Goal: Task Accomplishment & Management: Use online tool/utility

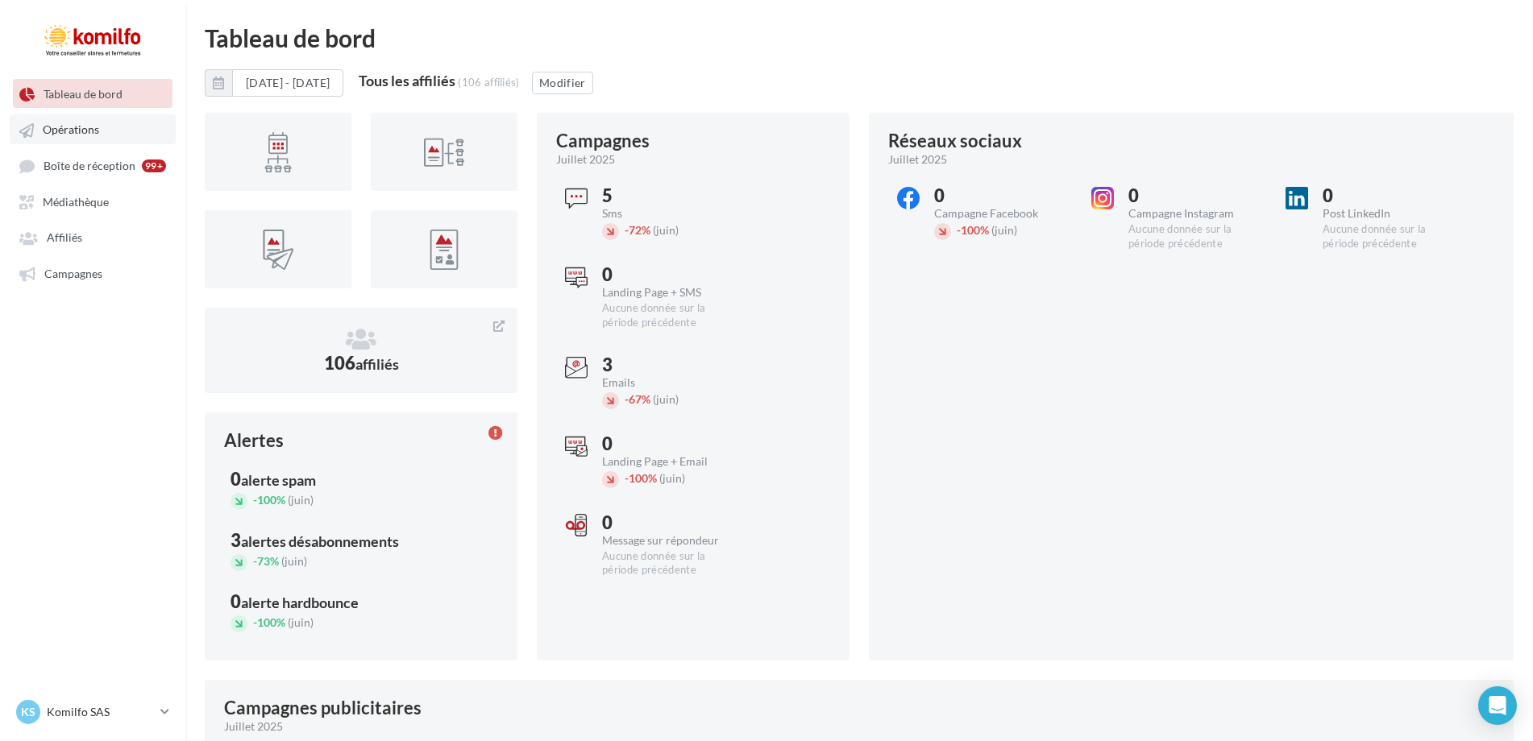
click at [84, 139] on link "Opérations" at bounding box center [93, 128] width 166 height 29
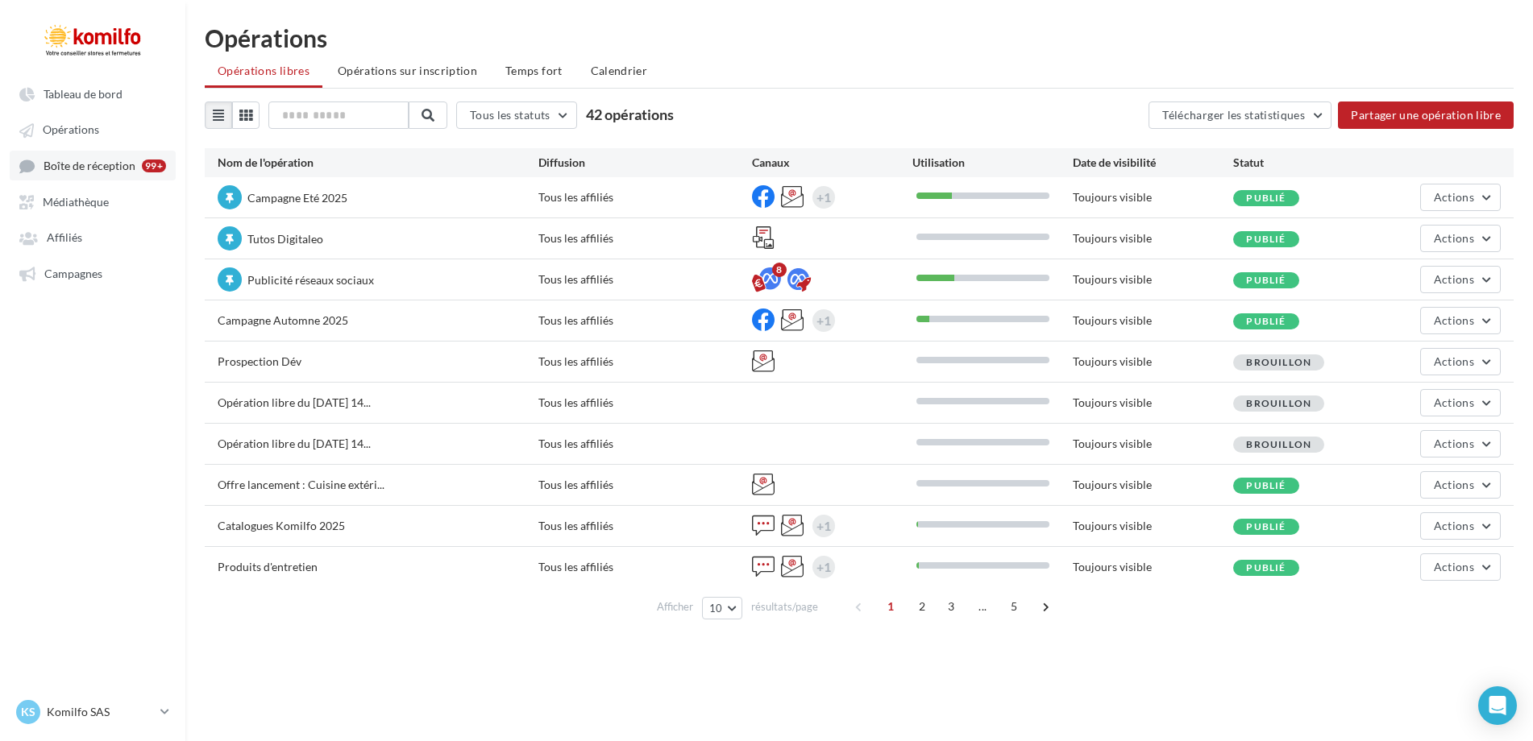
click at [88, 168] on span "Boîte de réception" at bounding box center [90, 166] width 92 height 14
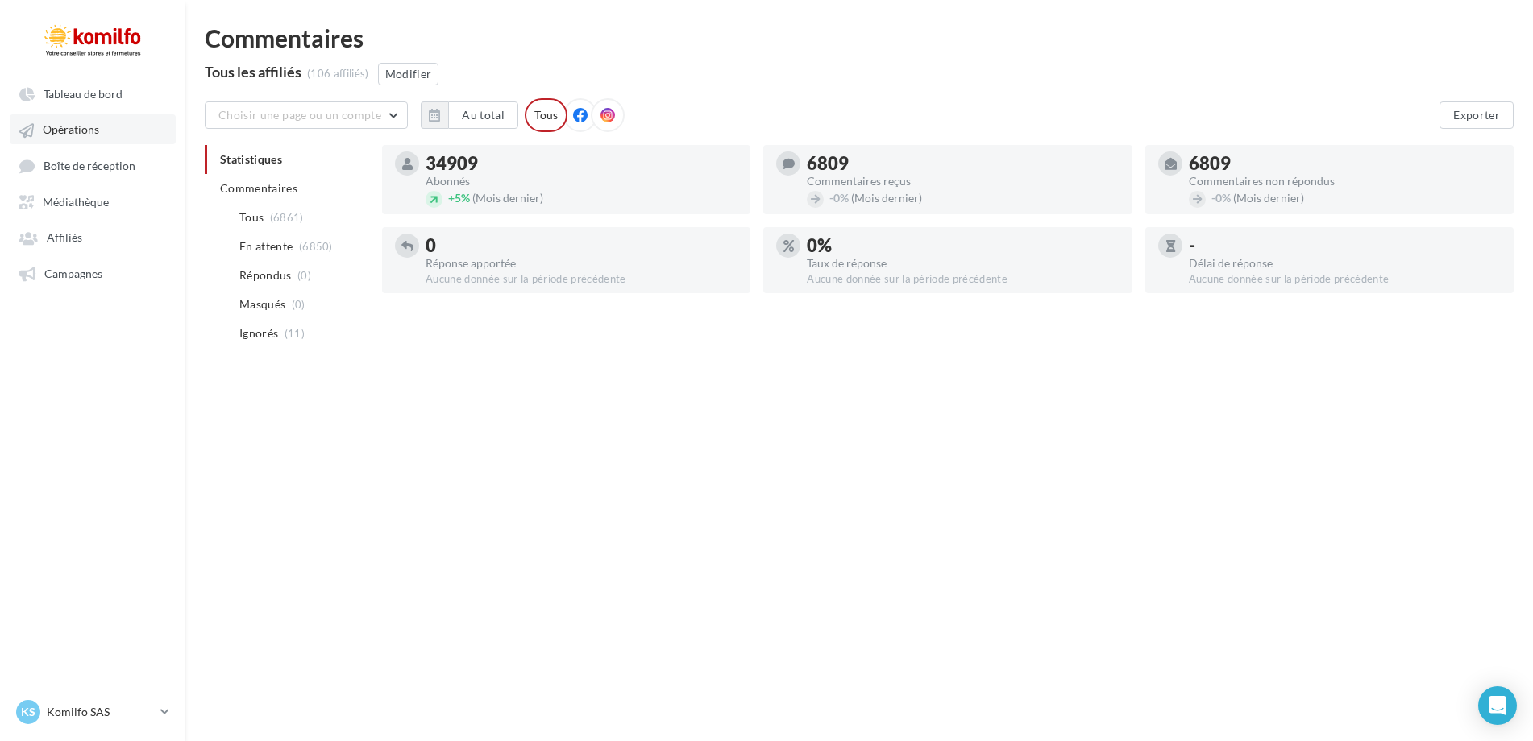
click at [83, 135] on span "Opérations" at bounding box center [71, 130] width 56 height 14
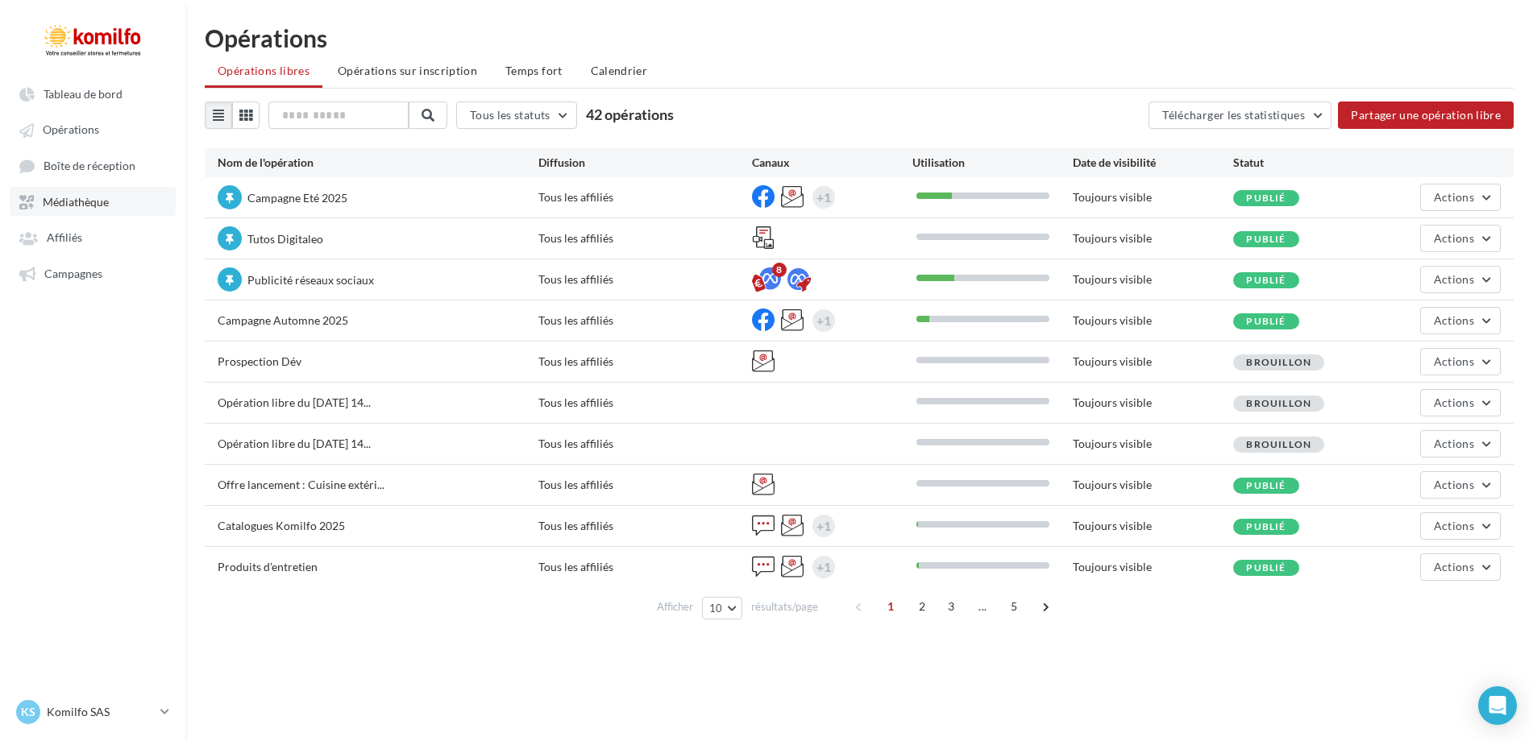
click at [79, 206] on span "Médiathèque" at bounding box center [76, 202] width 66 height 14
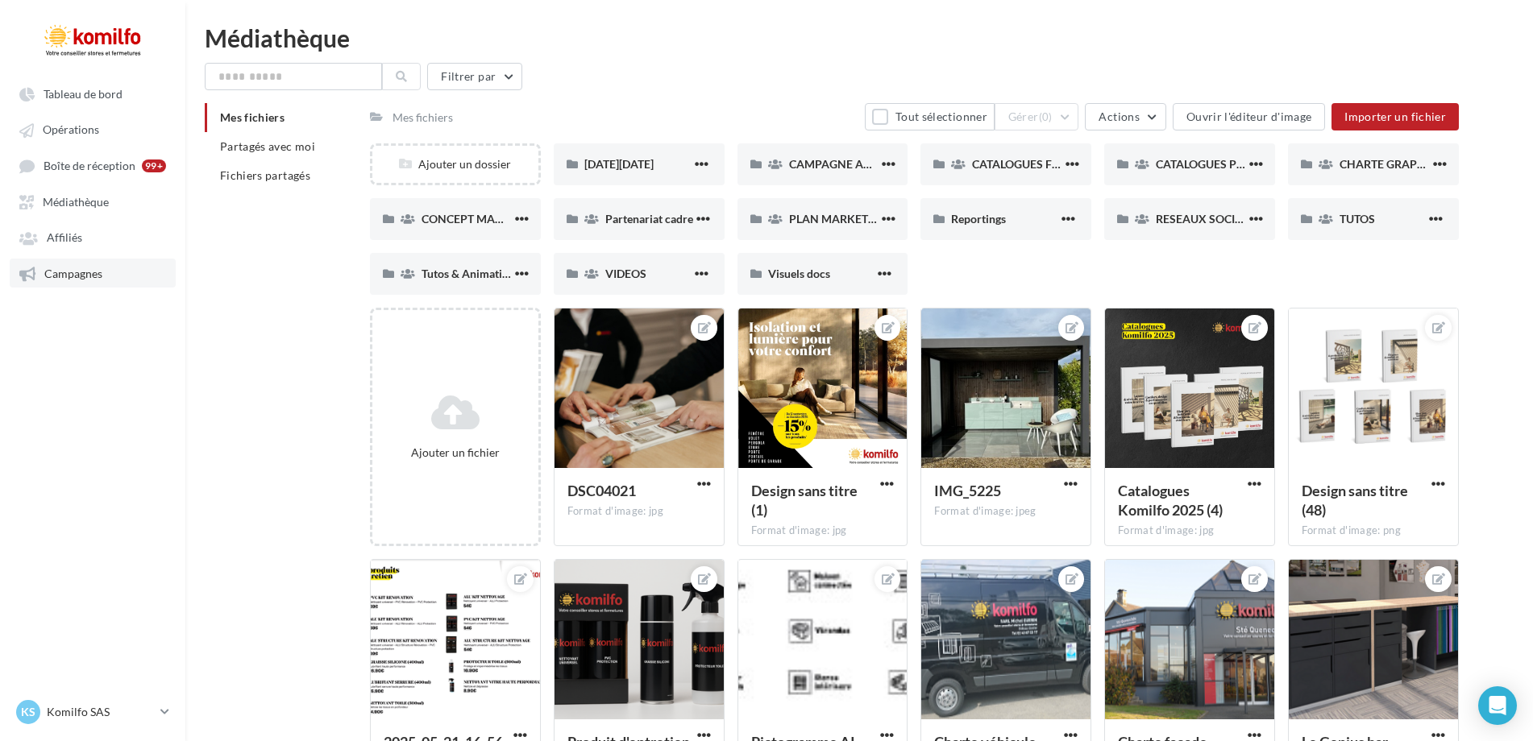
click at [58, 269] on span "Campagnes" at bounding box center [73, 274] width 58 height 14
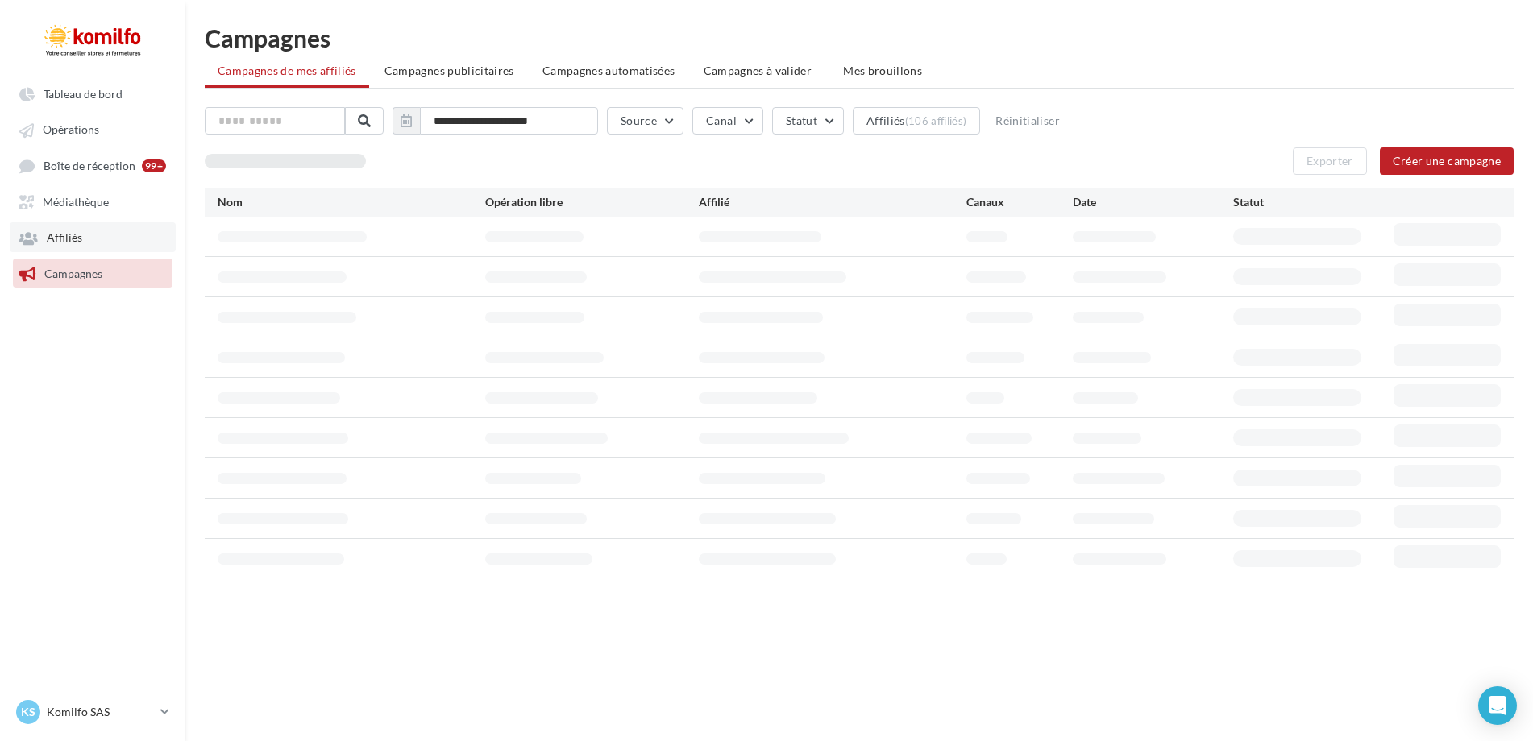
click at [57, 238] on span "Affiliés" at bounding box center [64, 238] width 35 height 14
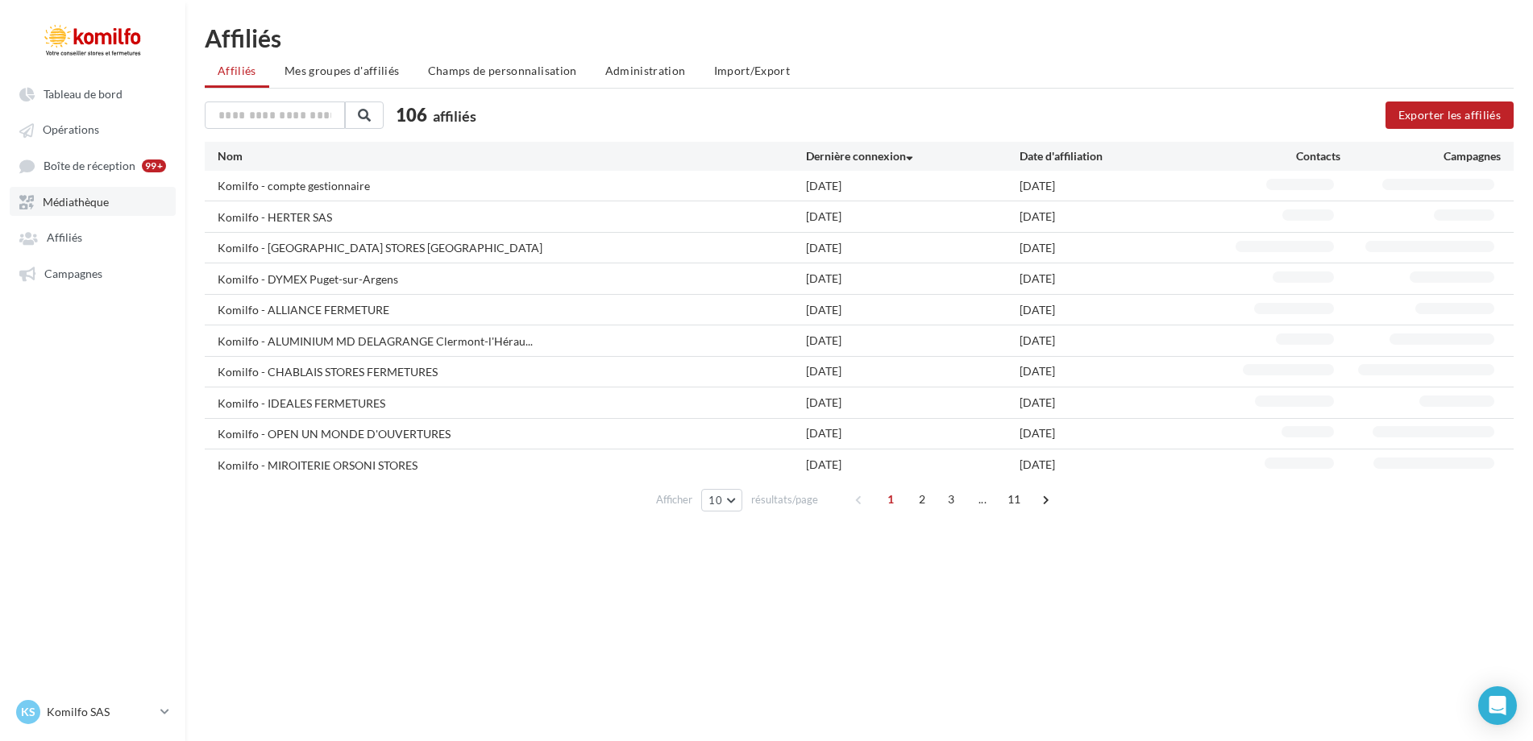
click at [87, 190] on link "Médiathèque" at bounding box center [93, 201] width 166 height 29
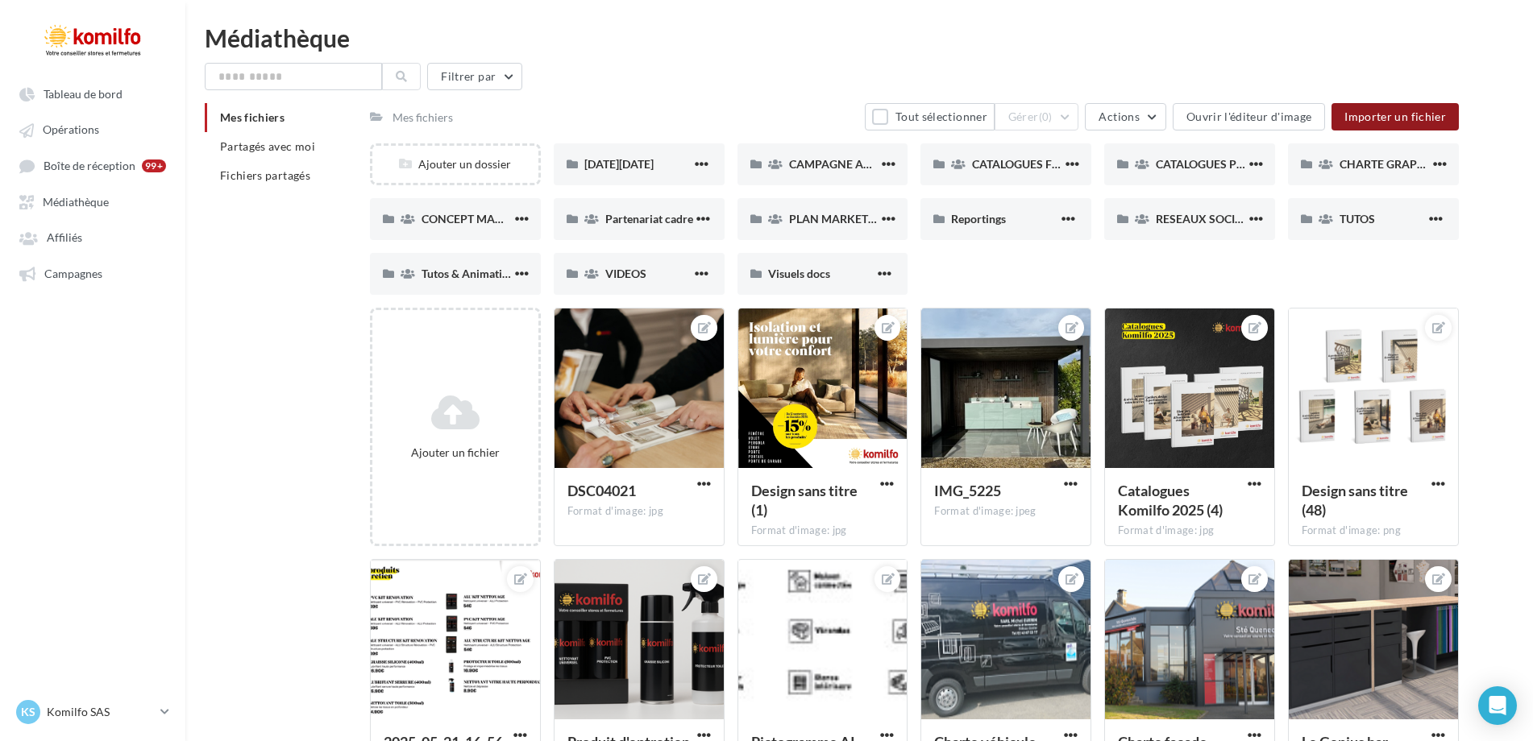
click at [1375, 128] on button "Importer un fichier" at bounding box center [1394, 116] width 127 height 27
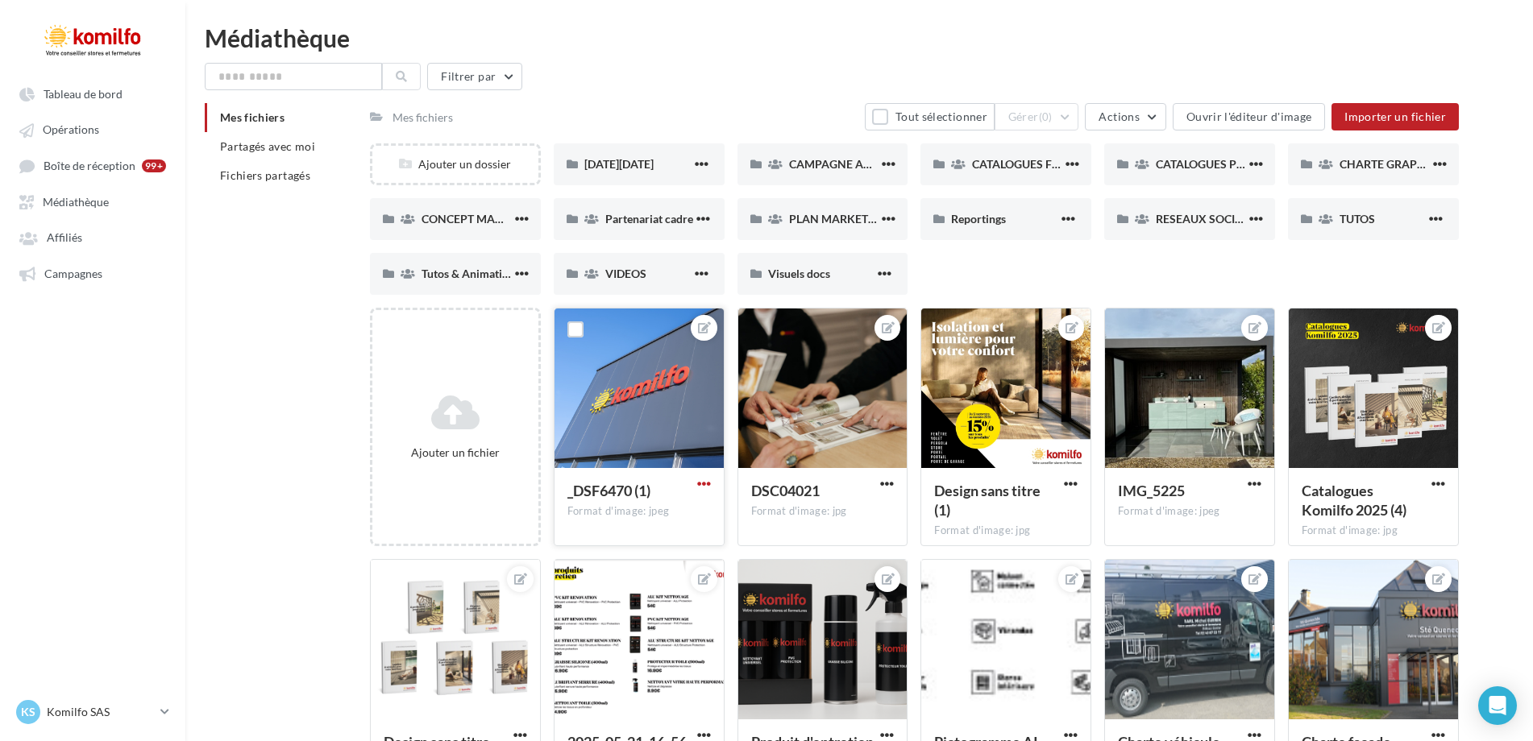
click at [701, 485] on span "button" at bounding box center [704, 484] width 14 height 14
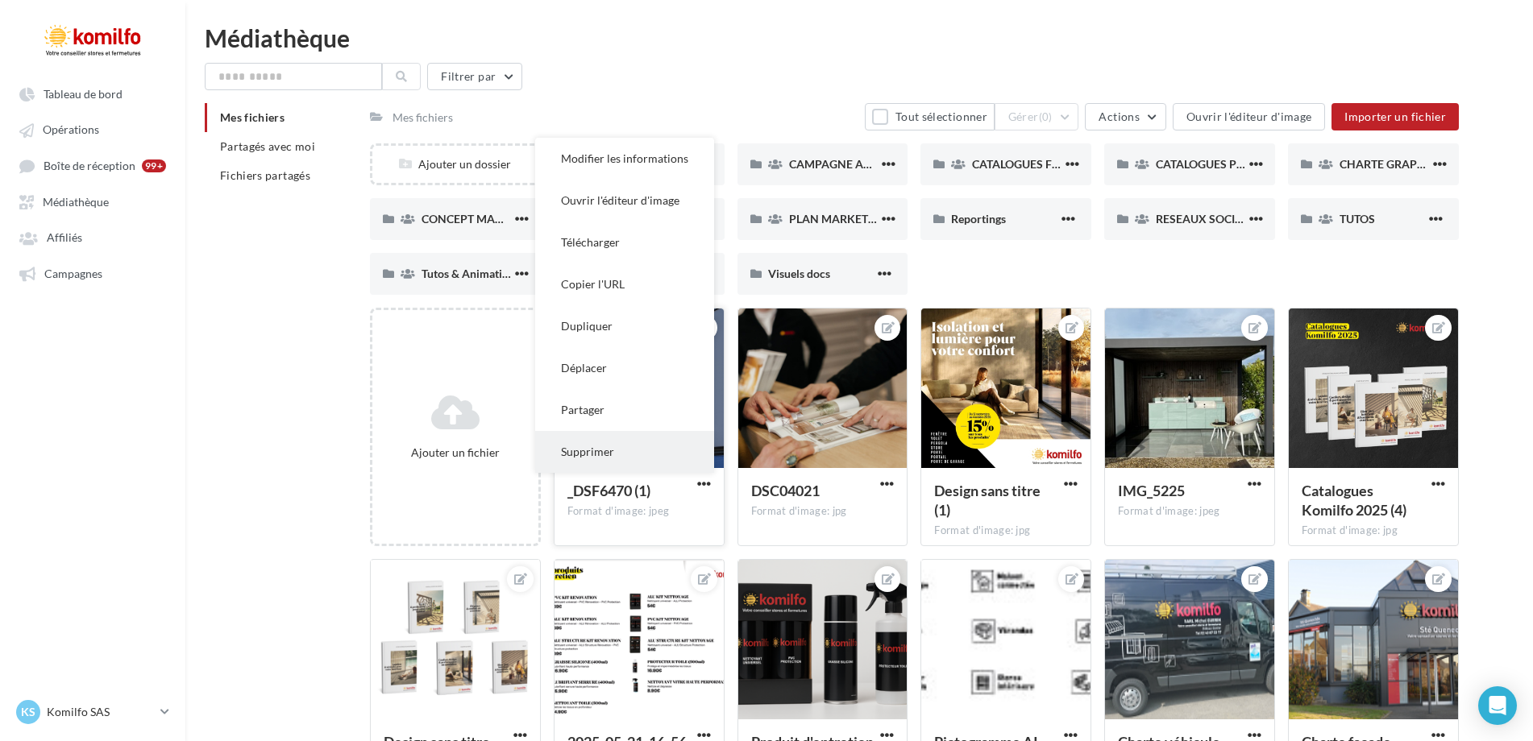
click at [601, 452] on button "Supprimer" at bounding box center [624, 452] width 179 height 42
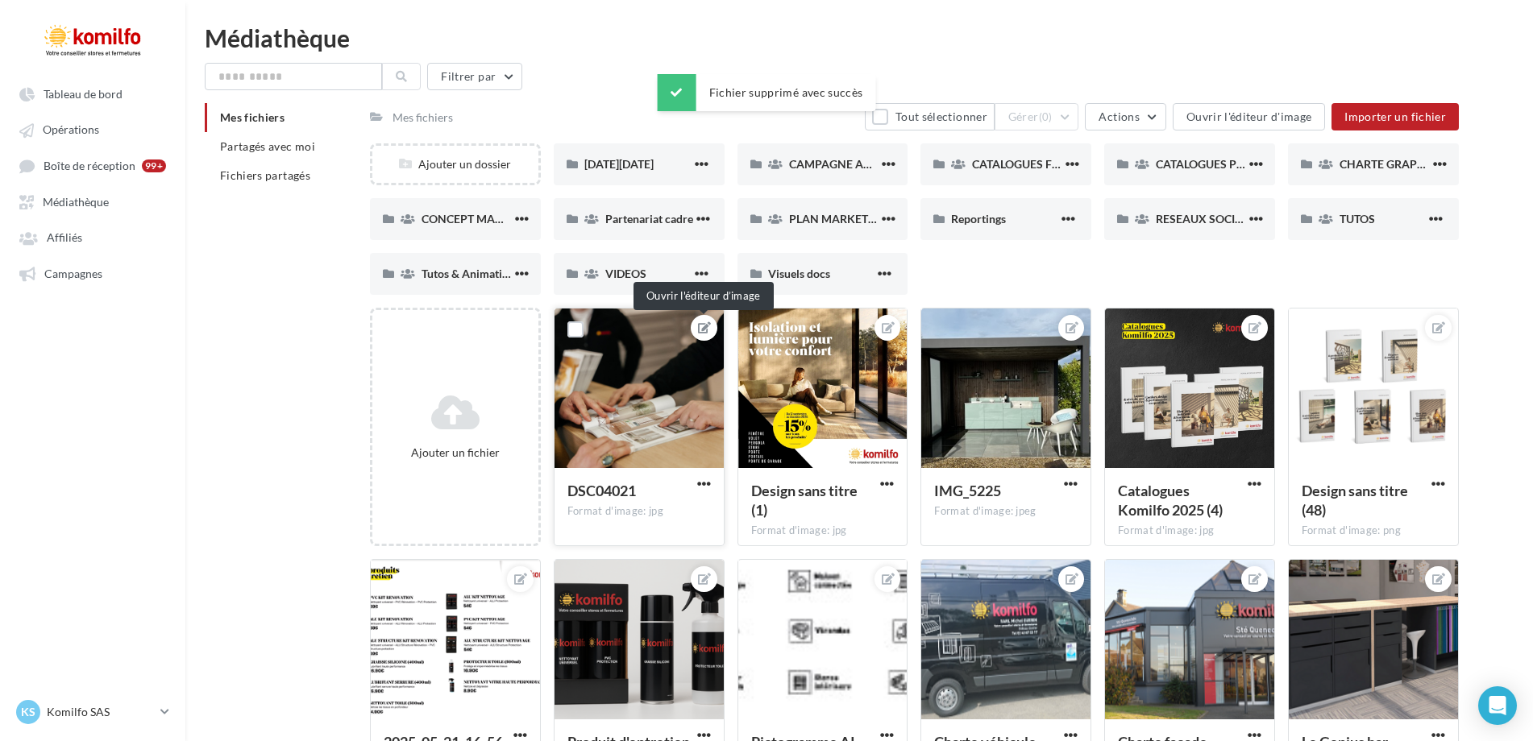
click at [699, 328] on icon at bounding box center [704, 327] width 13 height 11
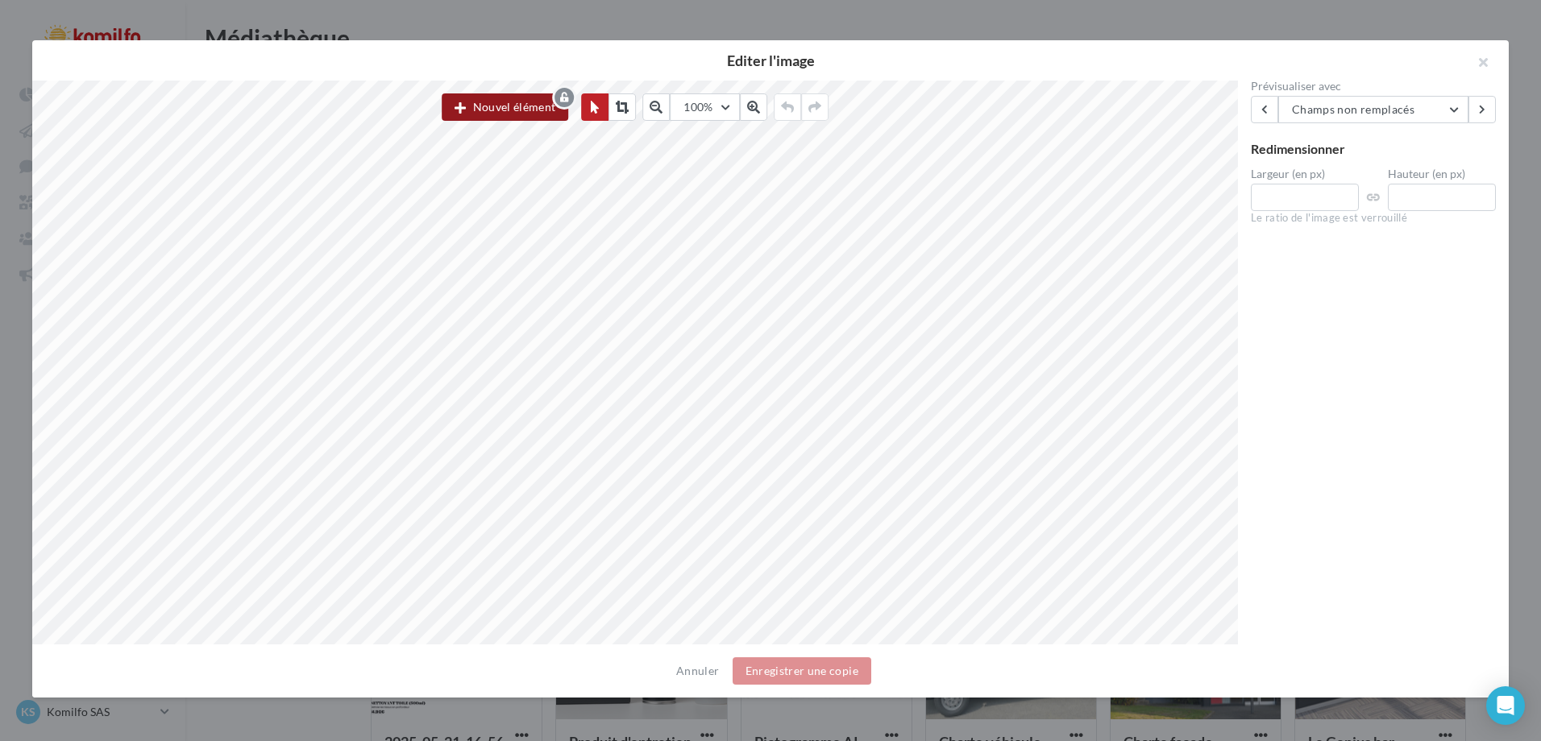
click at [498, 102] on button "Nouvel élément" at bounding box center [505, 106] width 127 height 27
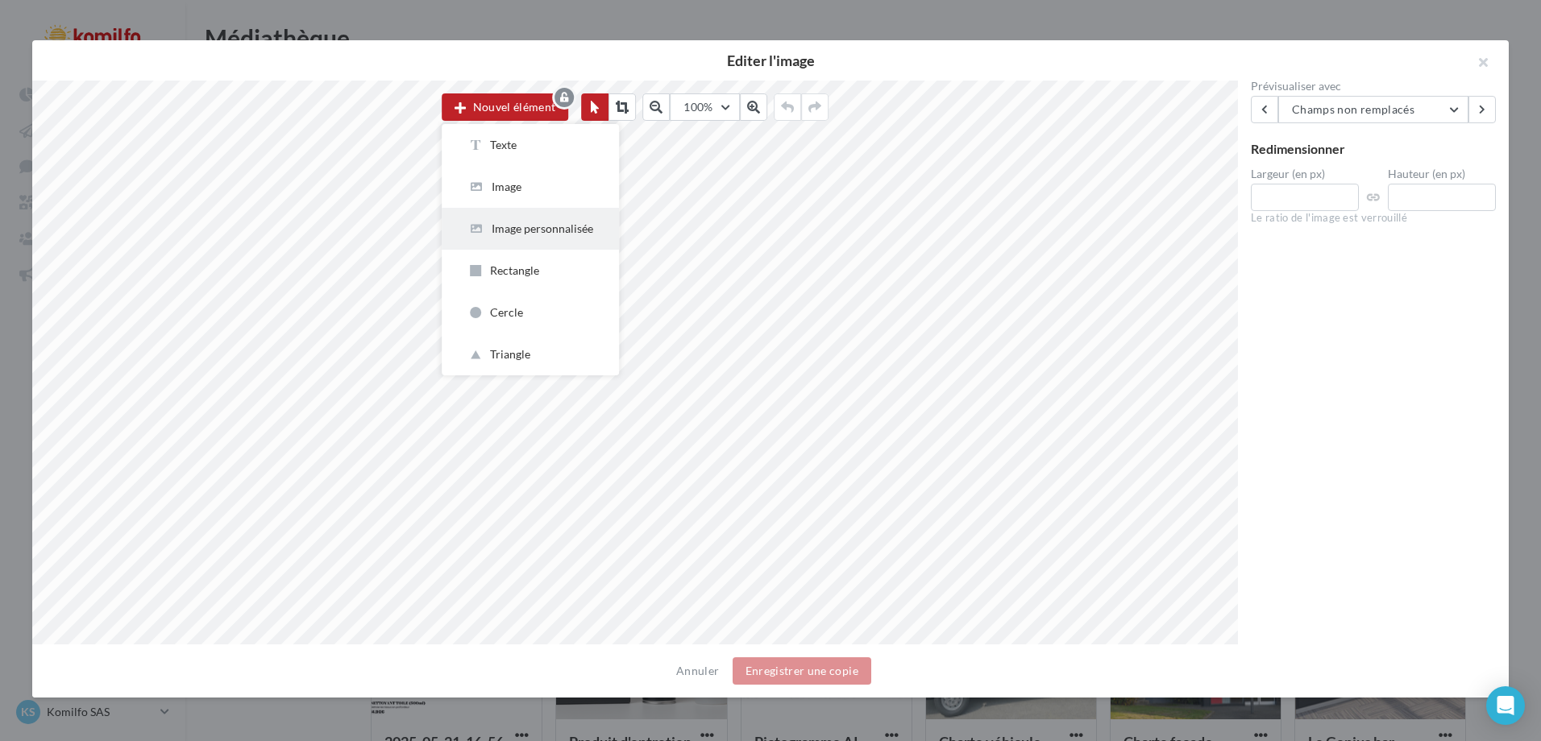
click at [538, 235] on div "Image personnalisée" at bounding box center [530, 229] width 126 height 16
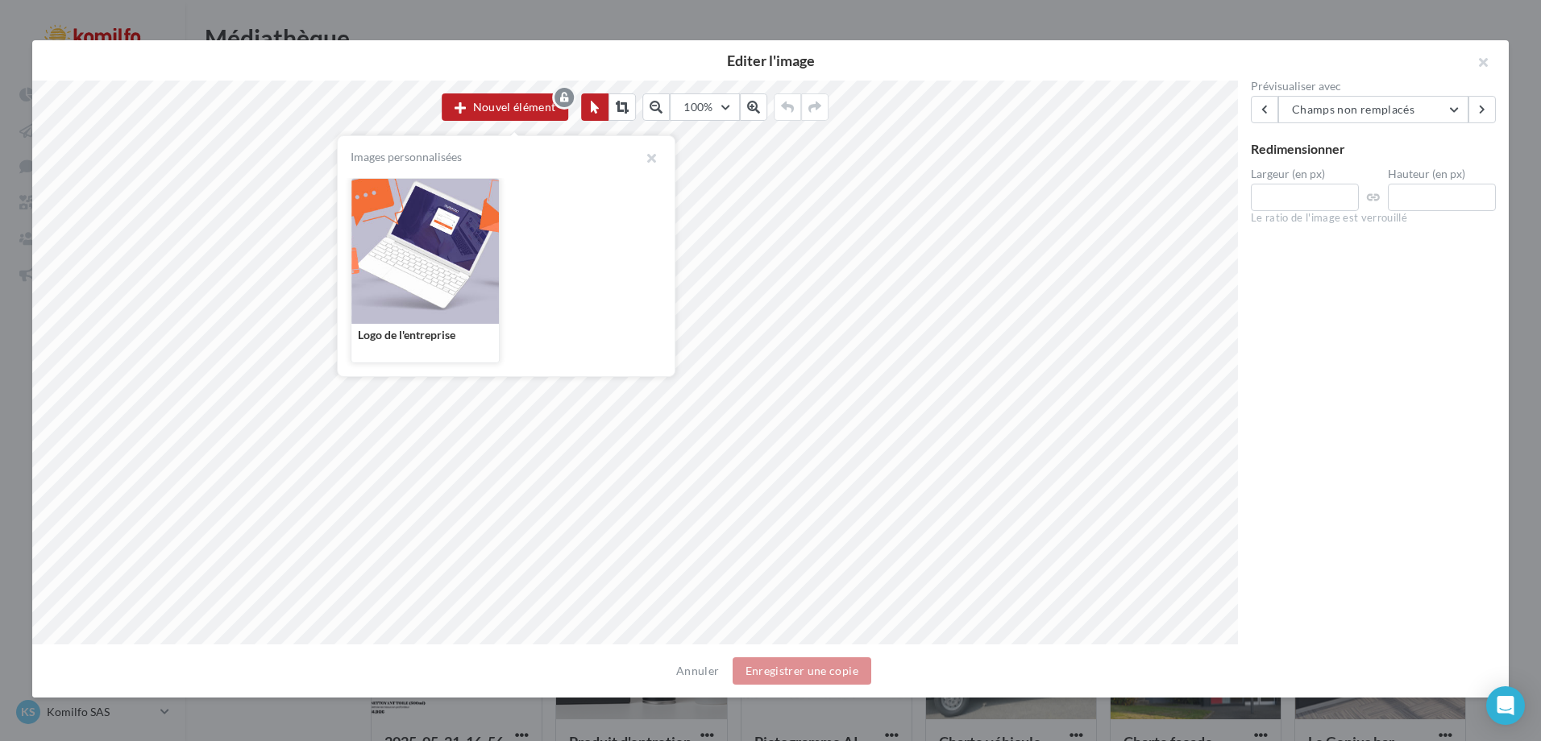
click at [419, 300] on div at bounding box center [424, 251] width 147 height 145
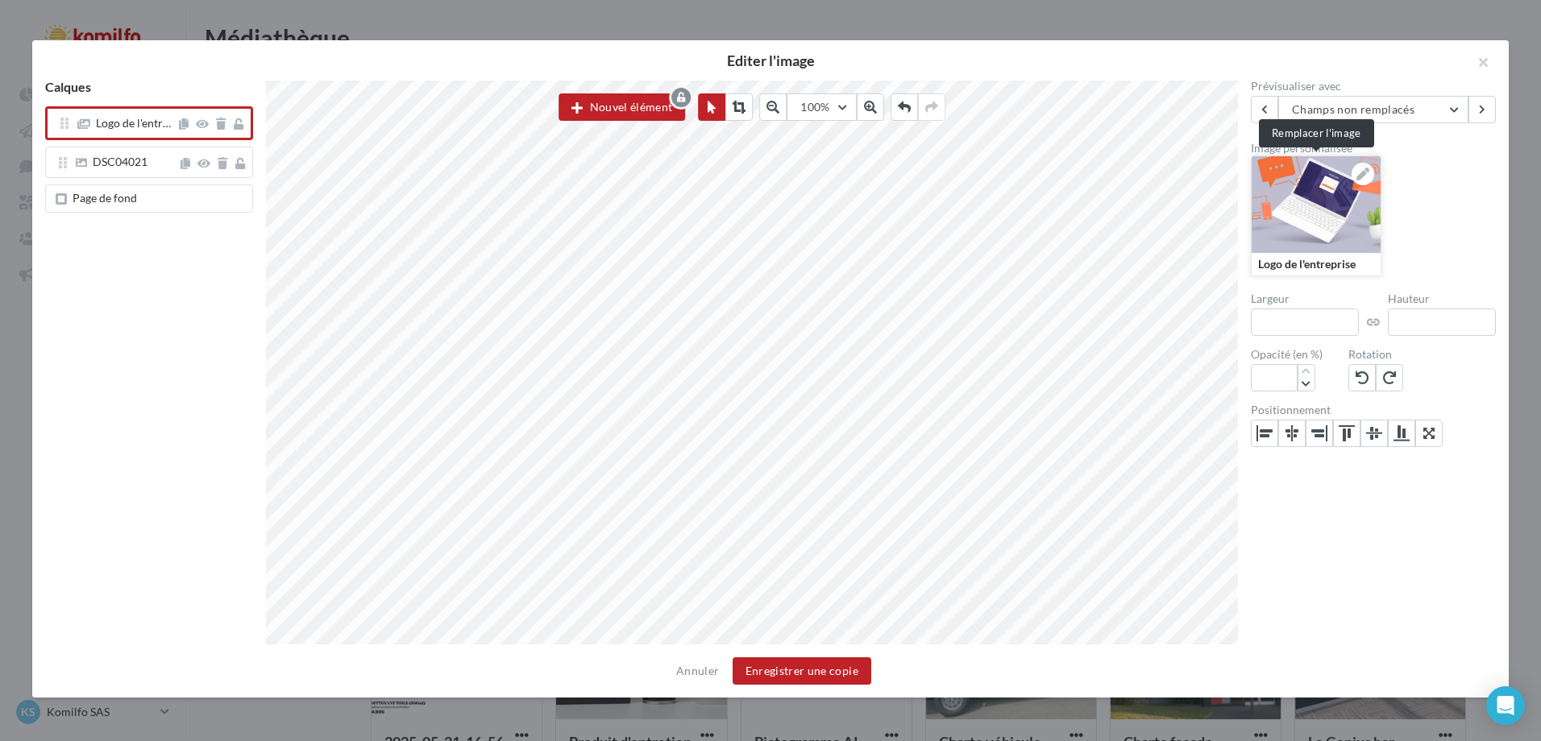
click at [1320, 194] on div at bounding box center [1316, 204] width 129 height 97
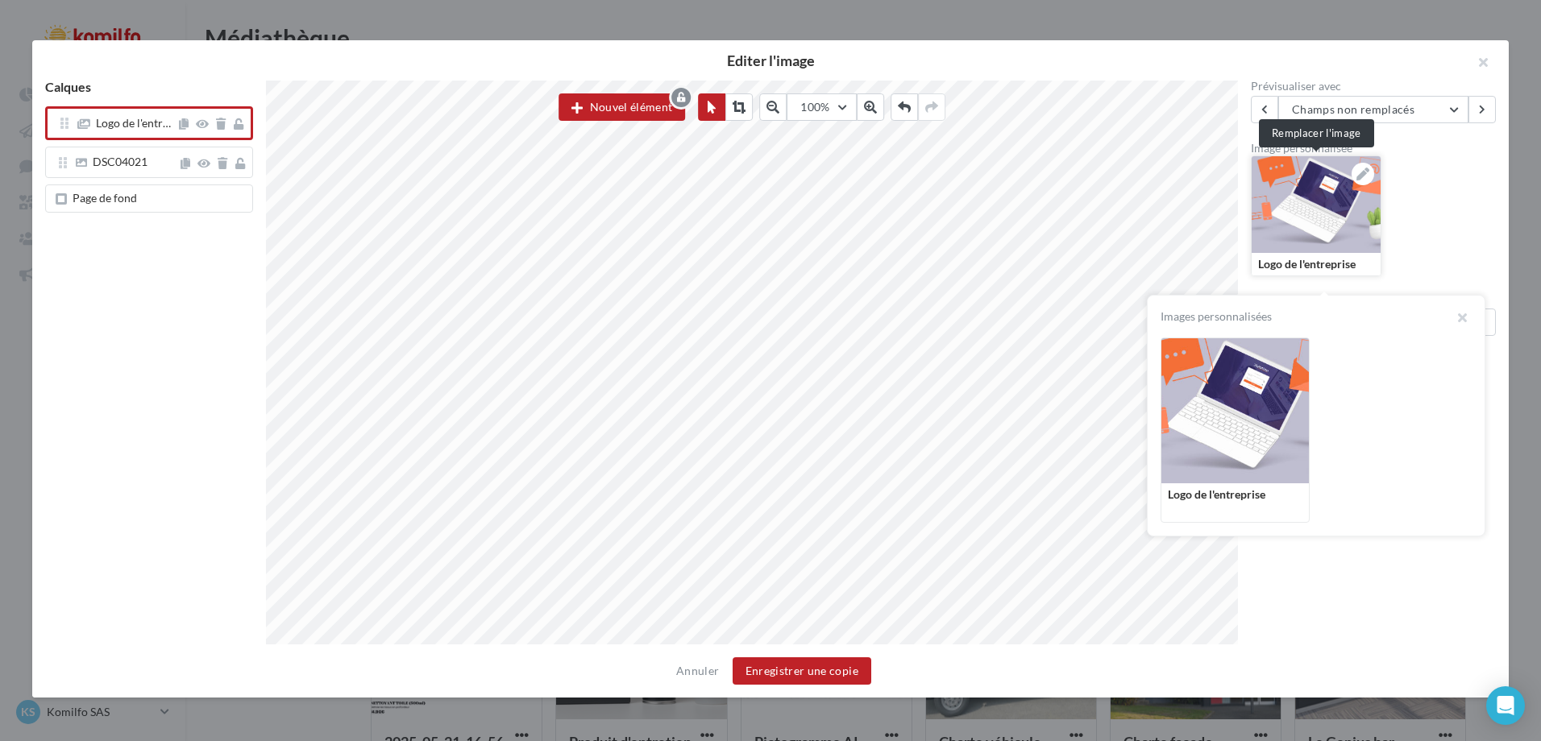
drag, startPoint x: 1464, startPoint y: 316, endPoint x: 1354, endPoint y: 255, distance: 125.6
click at [1464, 315] on button "button" at bounding box center [1455, 320] width 64 height 48
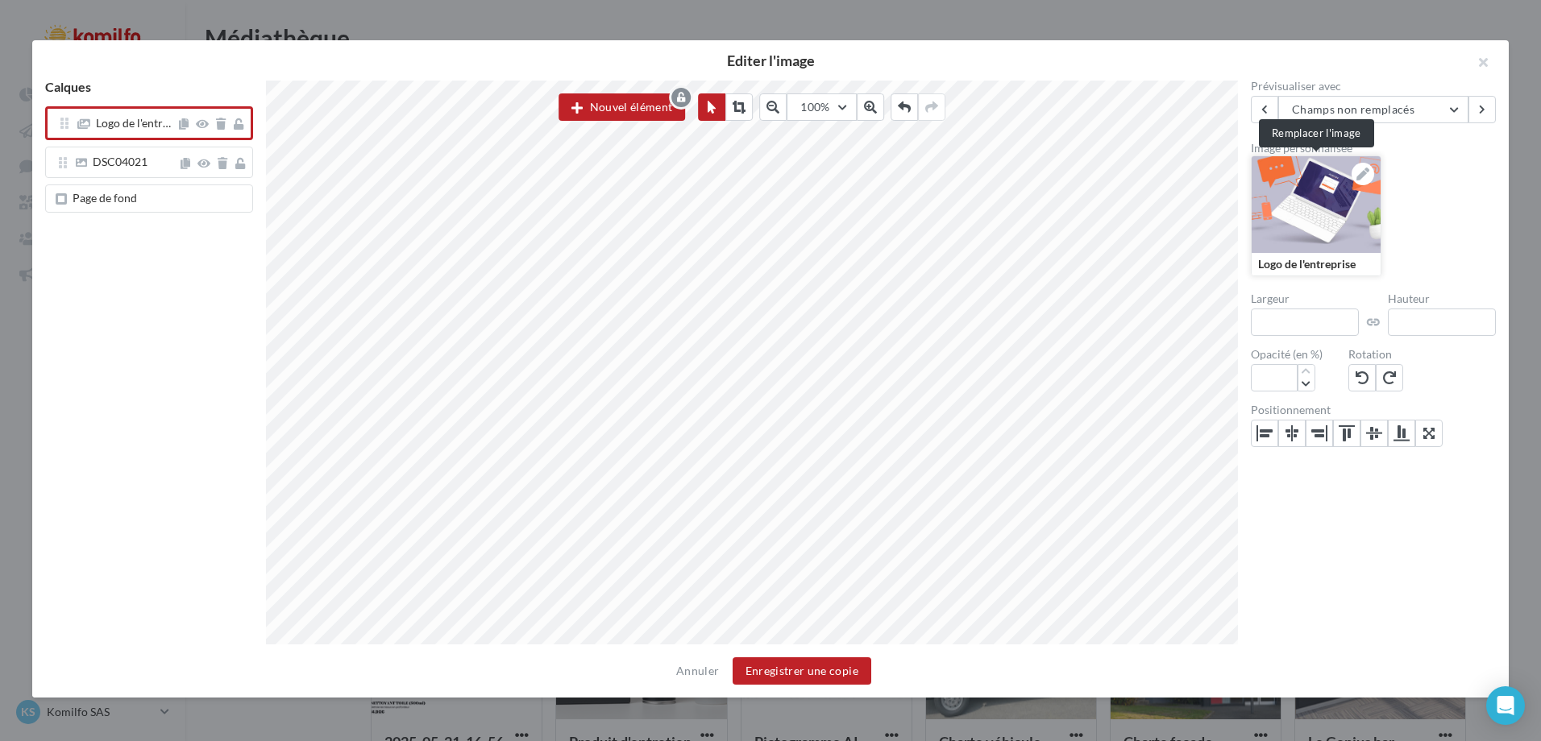
click at [1373, 172] on div at bounding box center [1363, 174] width 23 height 23
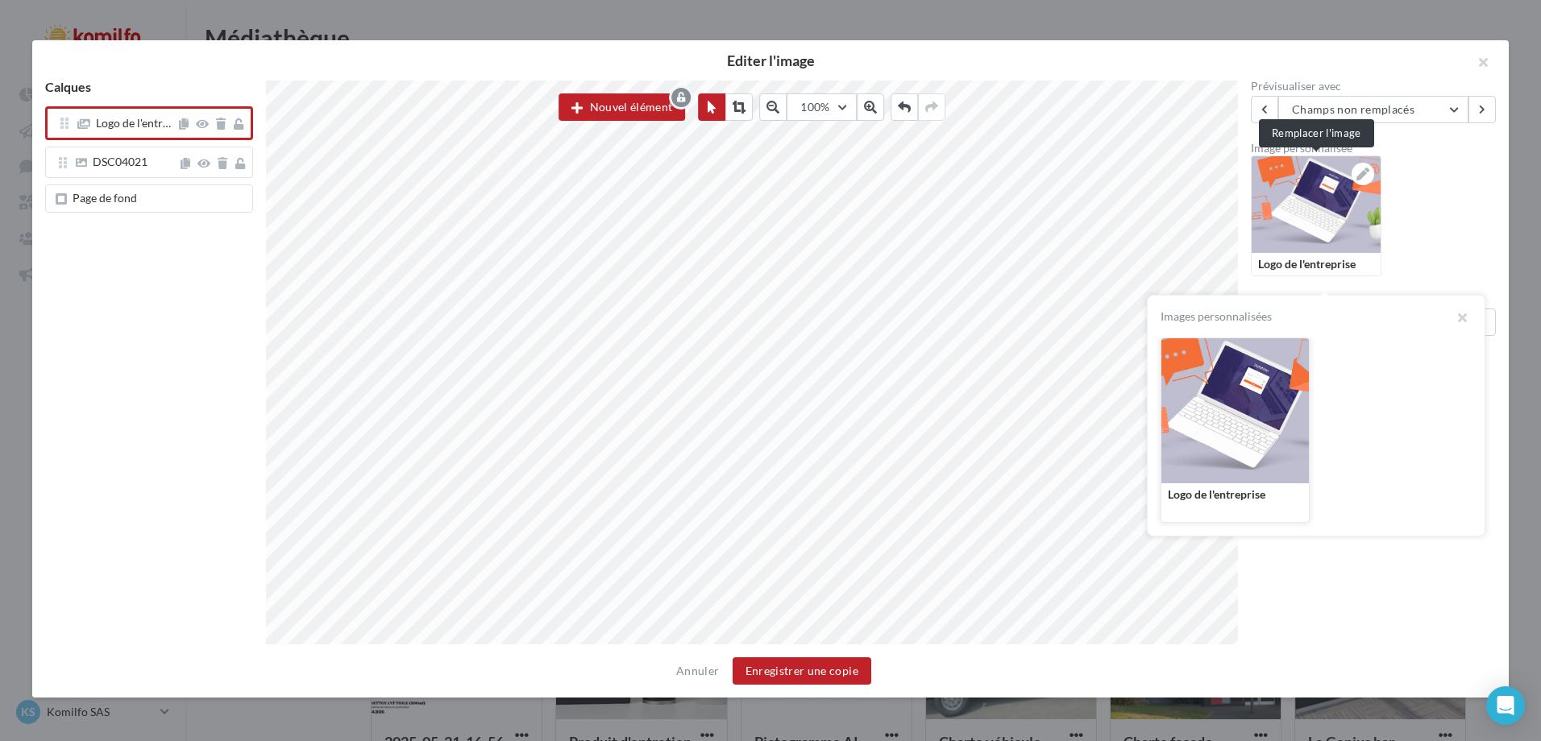
click at [1240, 421] on div at bounding box center [1234, 411] width 147 height 145
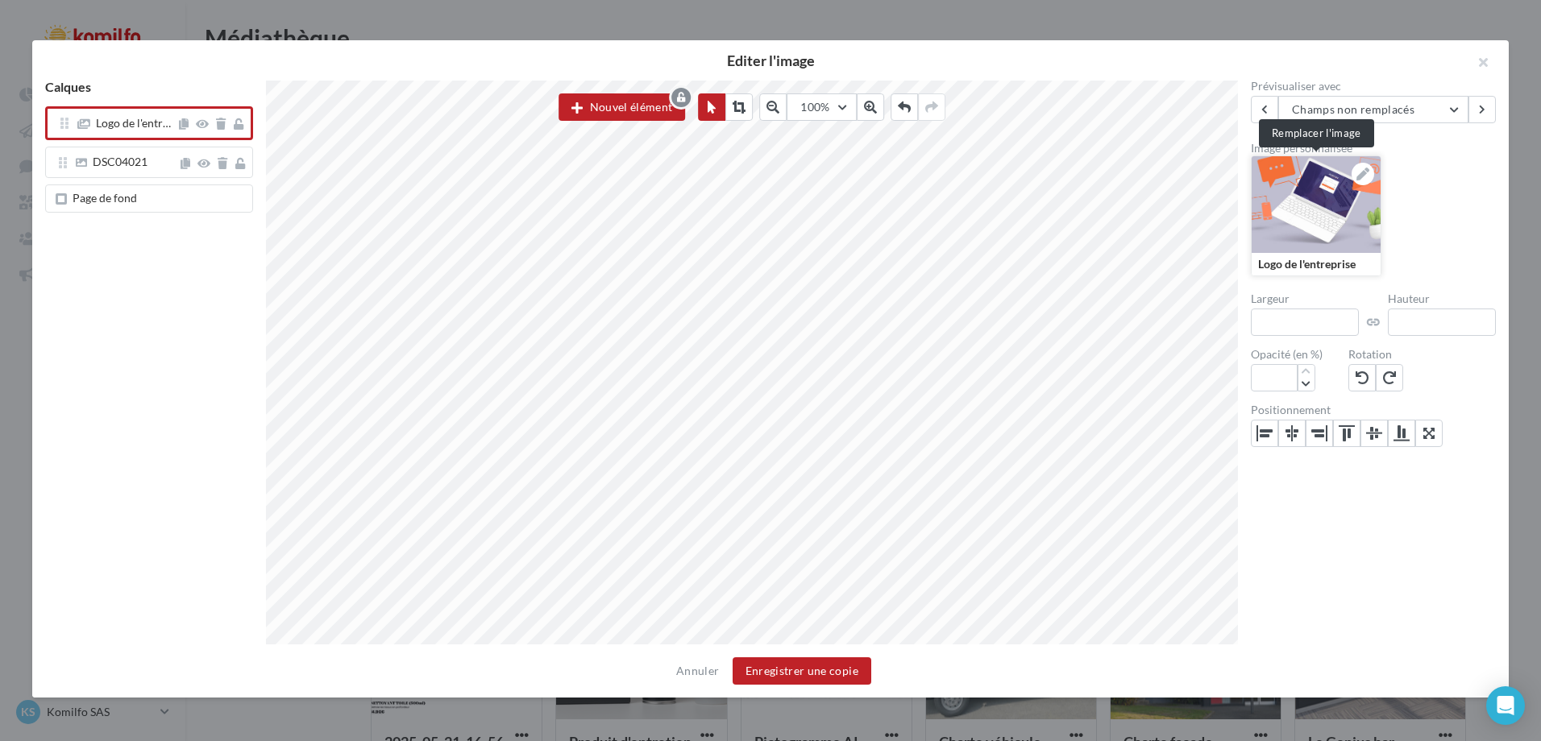
click at [1268, 220] on div at bounding box center [1316, 204] width 129 height 97
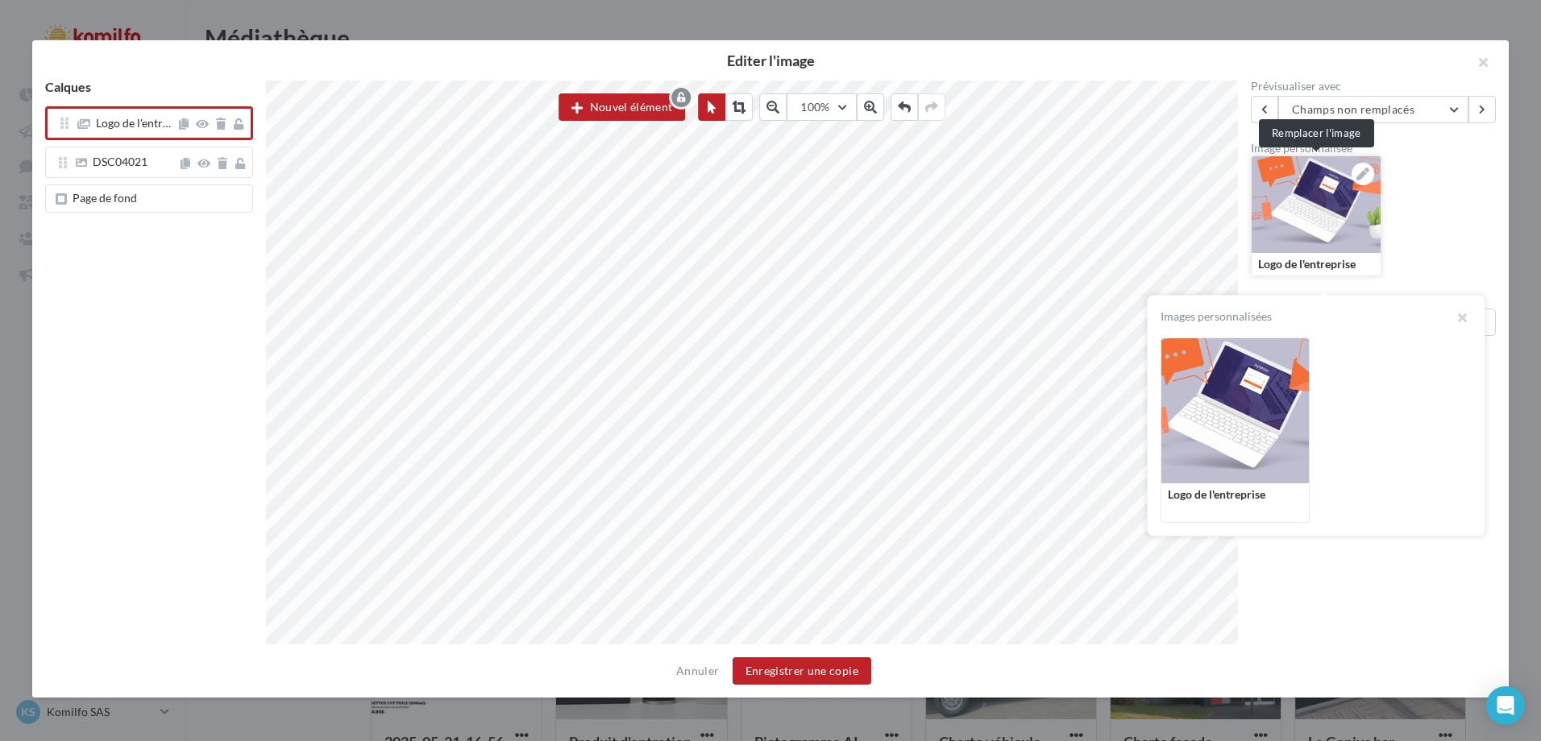
click at [1268, 220] on div at bounding box center [1316, 204] width 129 height 97
click at [1248, 402] on div at bounding box center [1234, 411] width 147 height 145
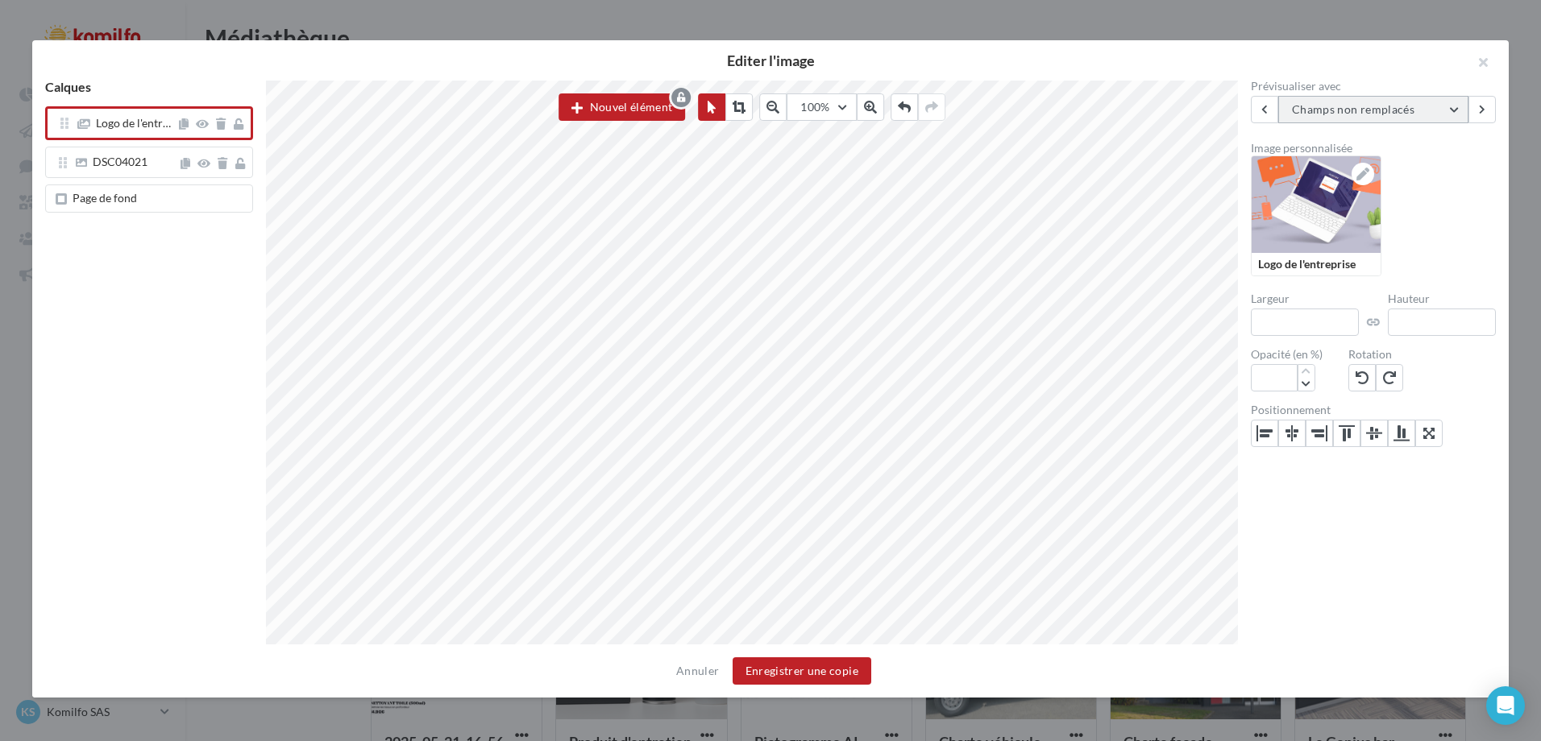
click at [1452, 106] on button "Champs non remplacés" at bounding box center [1373, 109] width 190 height 27
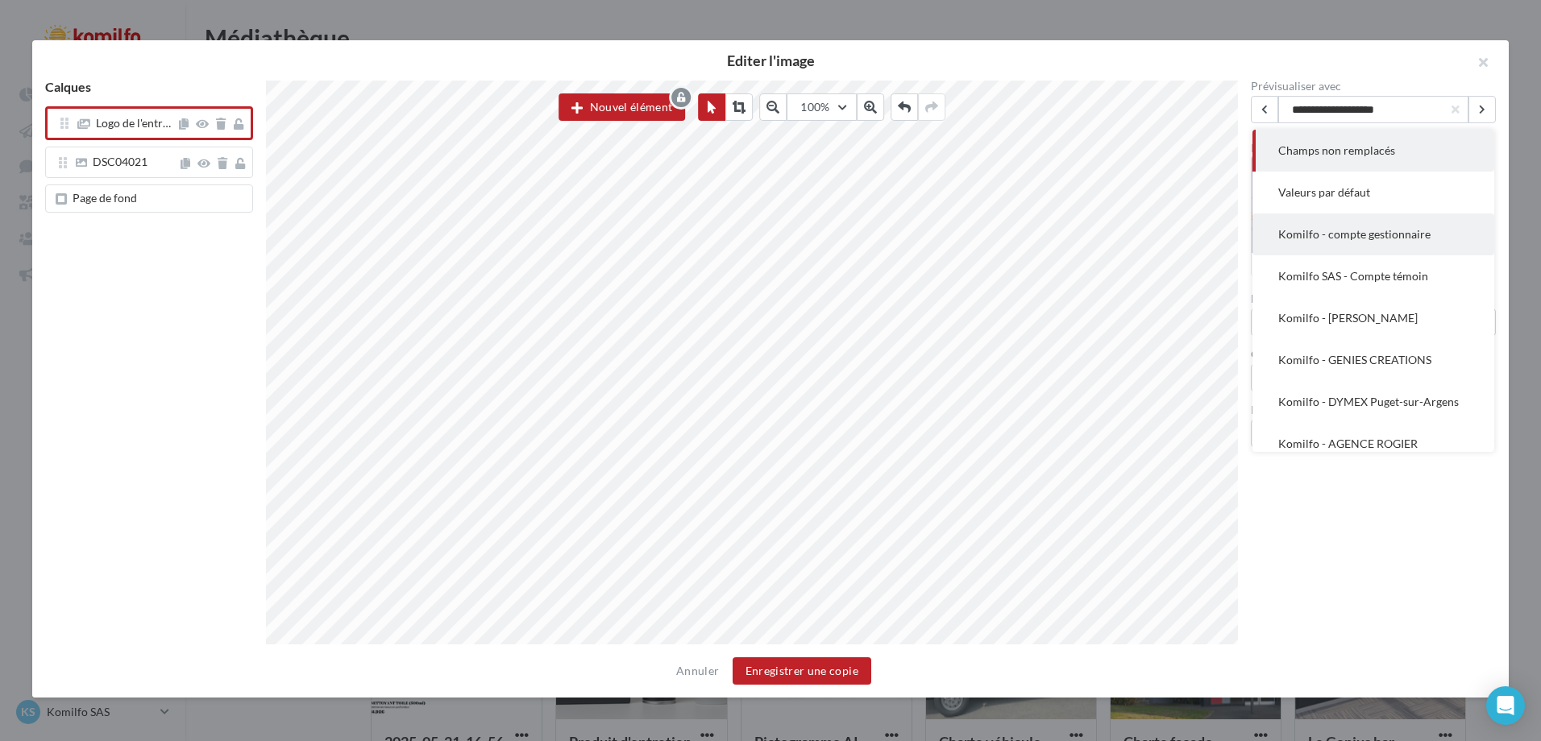
click at [1331, 243] on button "Komilfo - compte gestionnaire" at bounding box center [1373, 235] width 242 height 42
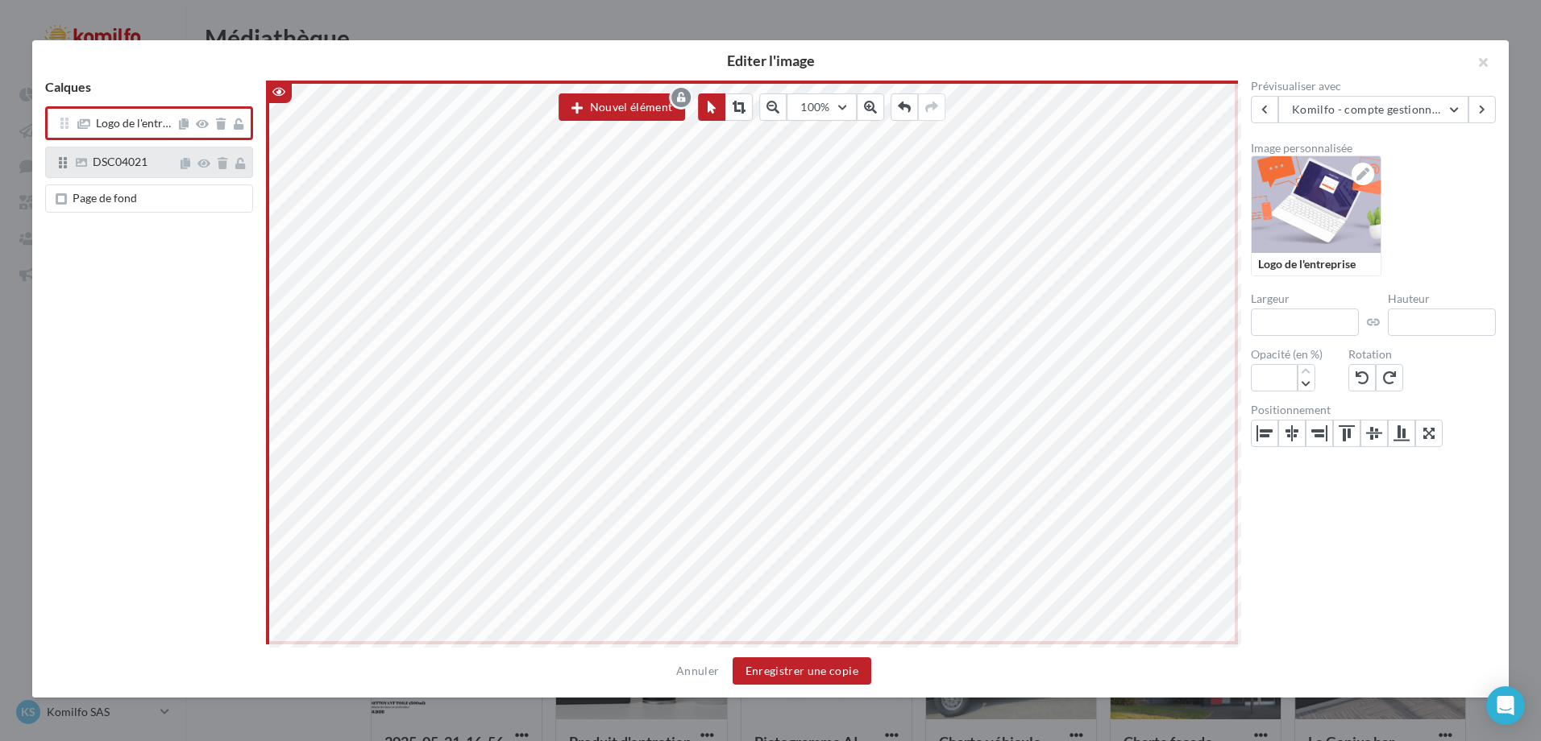
click at [130, 166] on span "DSC04021" at bounding box center [120, 162] width 55 height 14
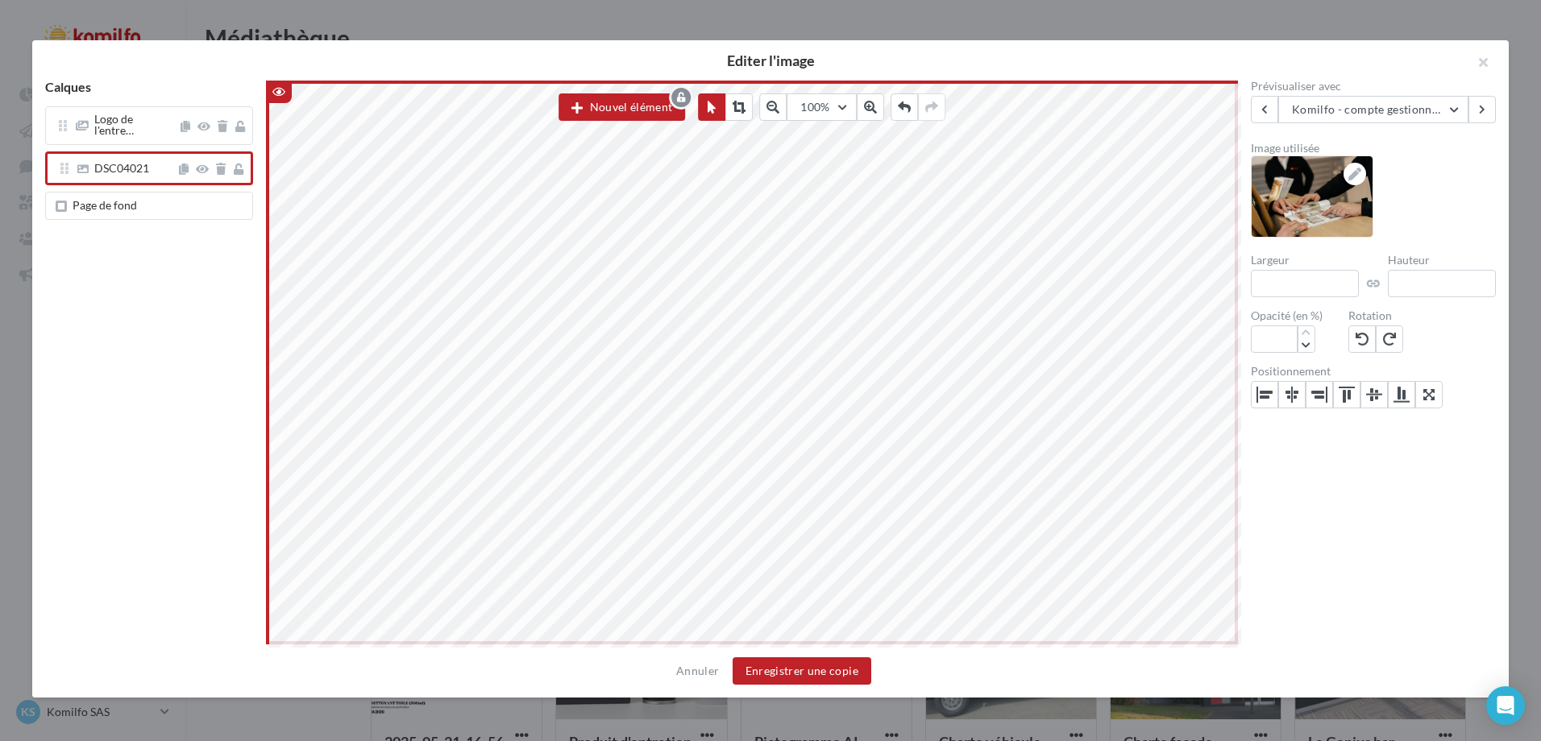
click at [121, 198] on span "Page de fond" at bounding box center [105, 205] width 64 height 14
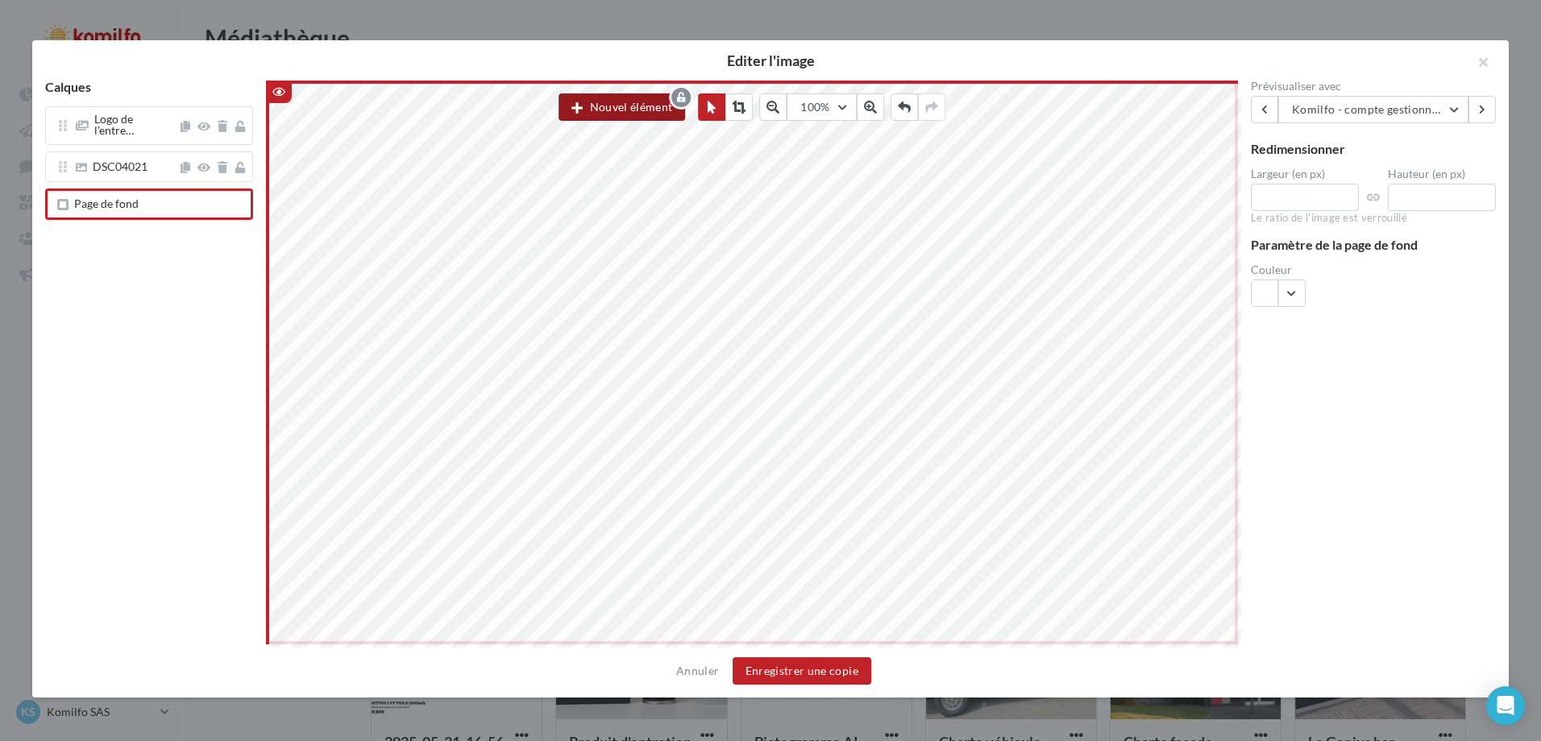
click at [592, 115] on button "Nouvel élément" at bounding box center [622, 106] width 127 height 27
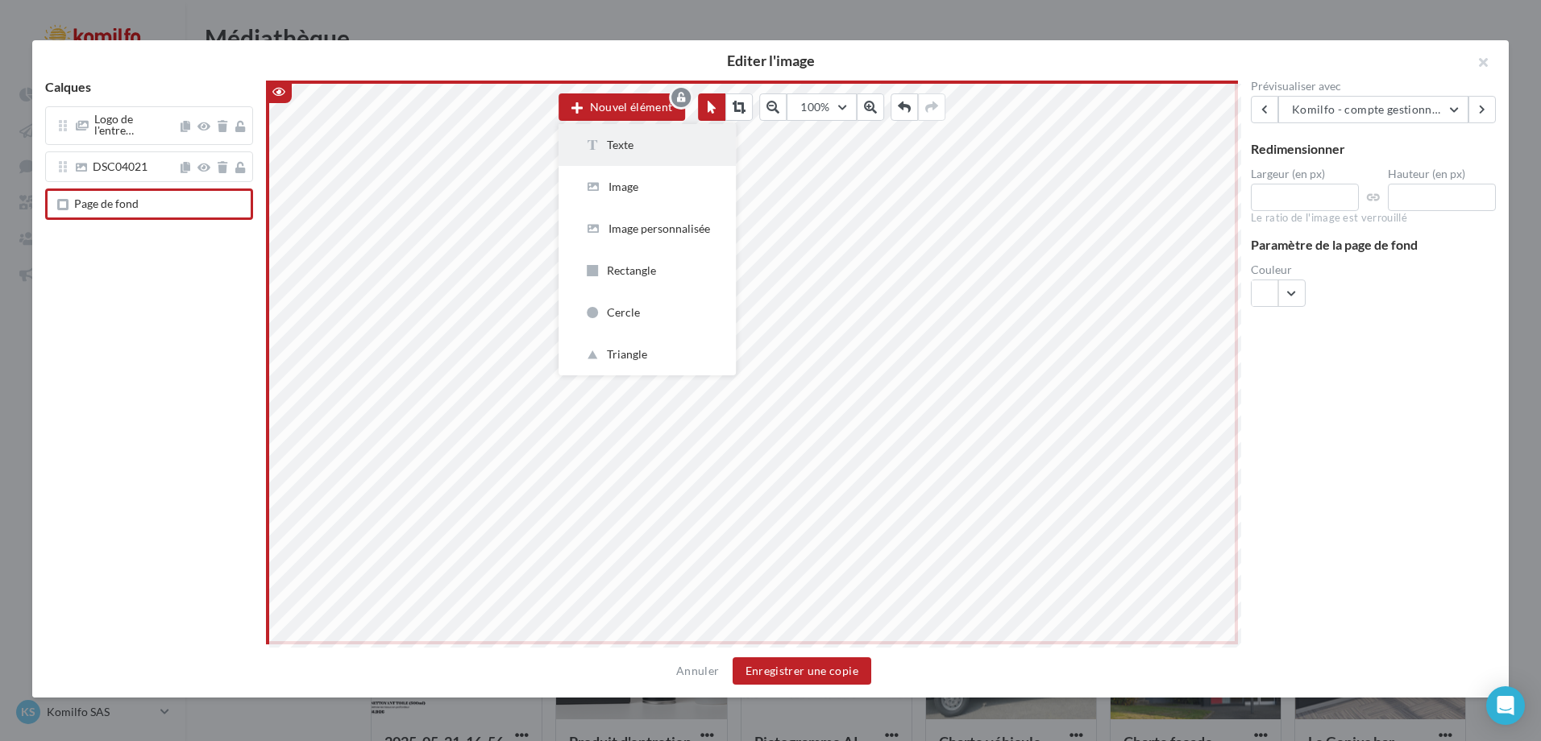
click at [626, 155] on button "Texte" at bounding box center [647, 145] width 177 height 42
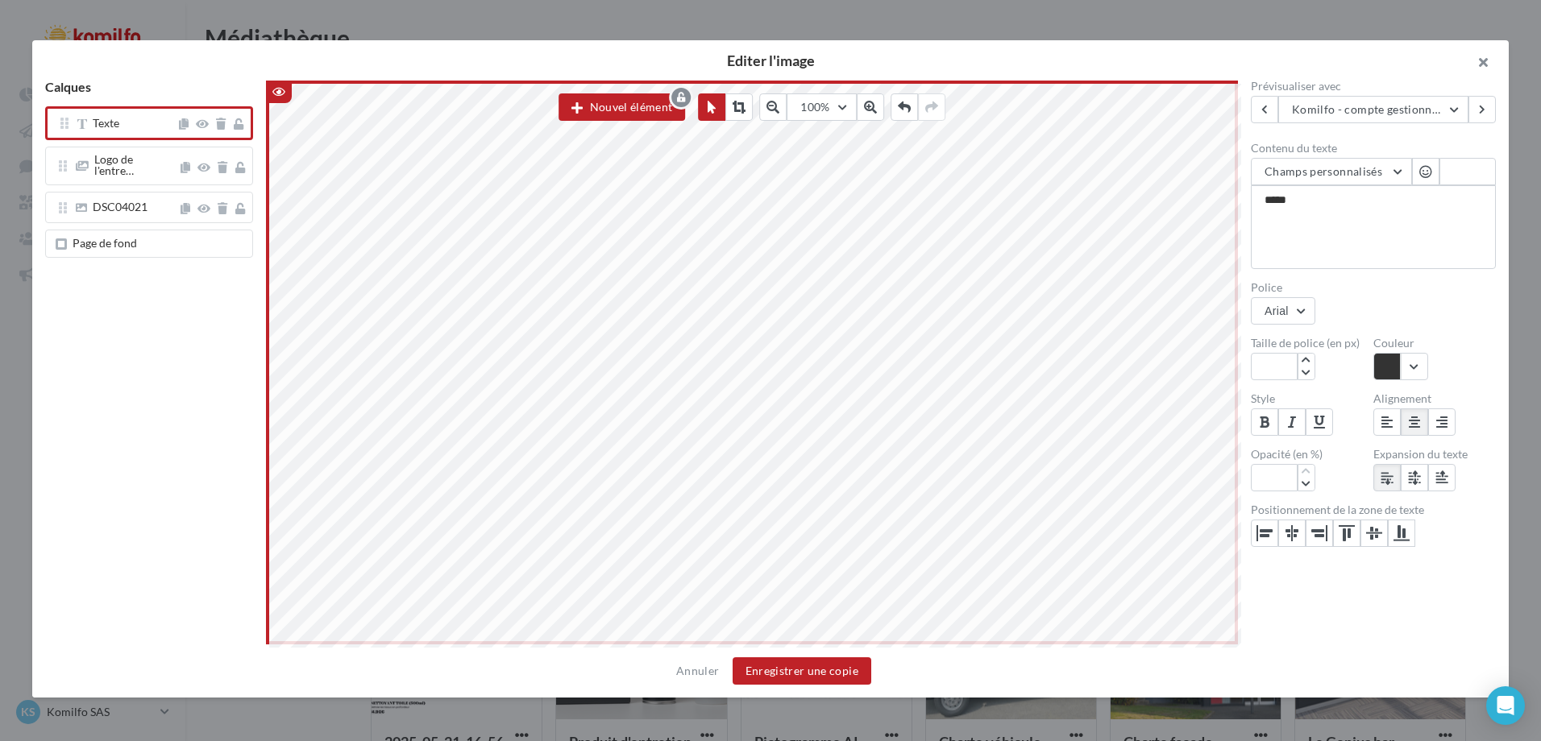
click at [1487, 67] on button "button" at bounding box center [1476, 64] width 64 height 48
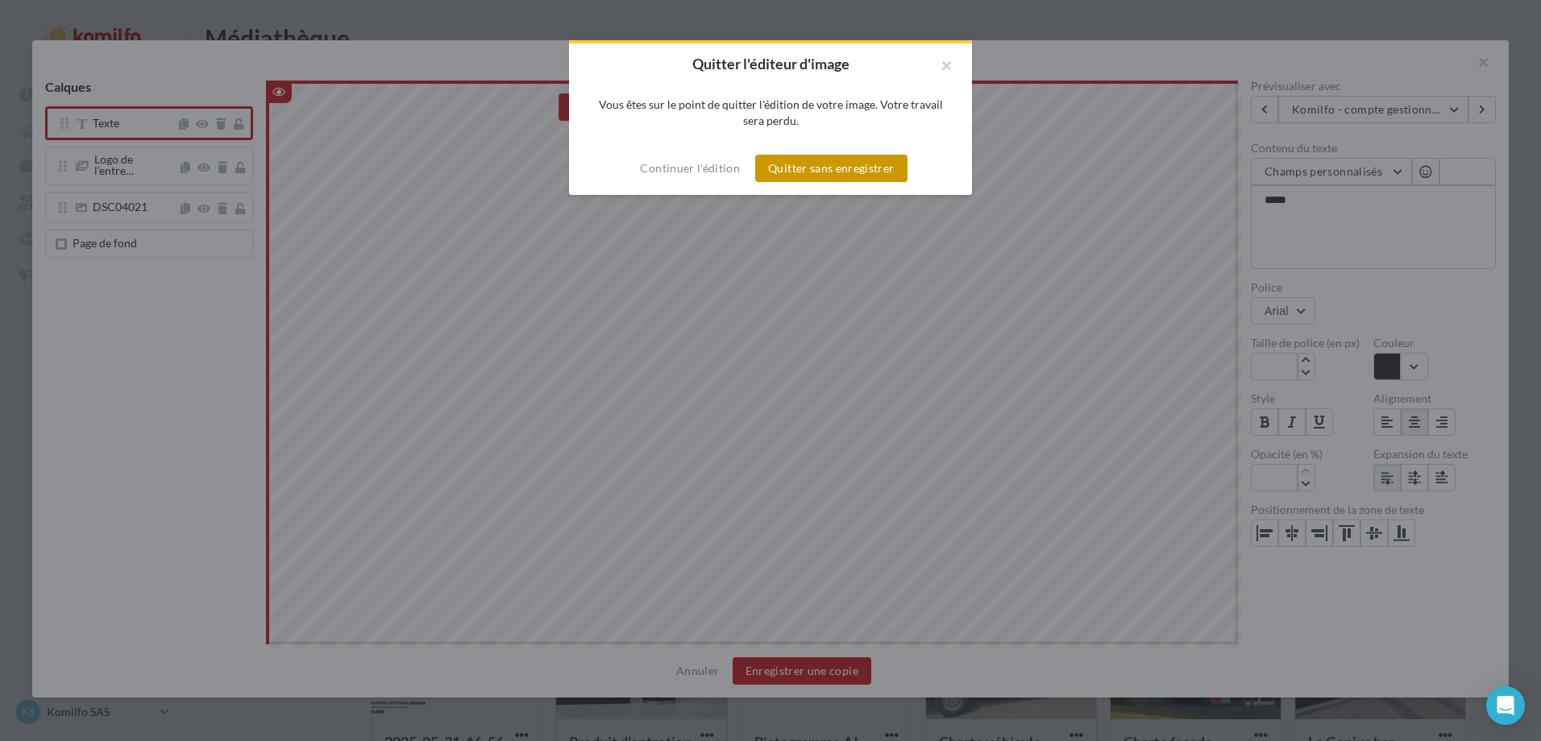
click at [811, 172] on button "Quitter sans enregistrer" at bounding box center [831, 168] width 152 height 27
